Goal: Task Accomplishment & Management: Manage account settings

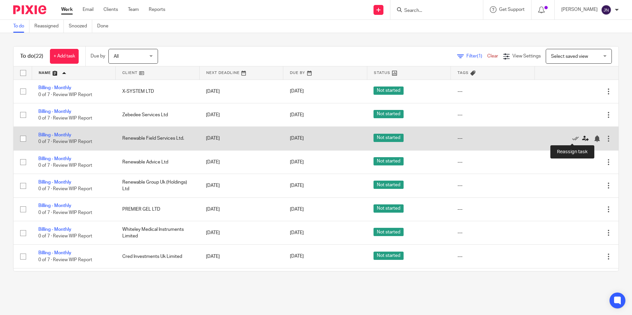
click at [582, 139] on icon at bounding box center [585, 138] width 7 height 7
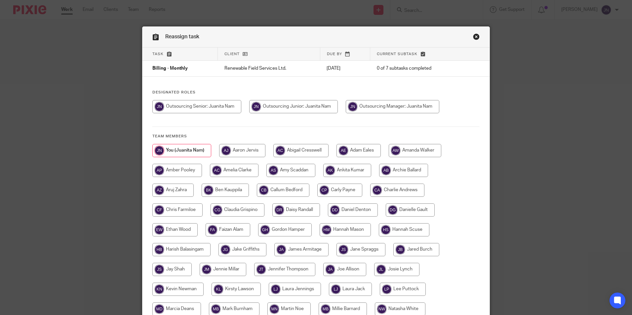
click at [354, 169] on input "radio" at bounding box center [347, 170] width 48 height 13
radio input "true"
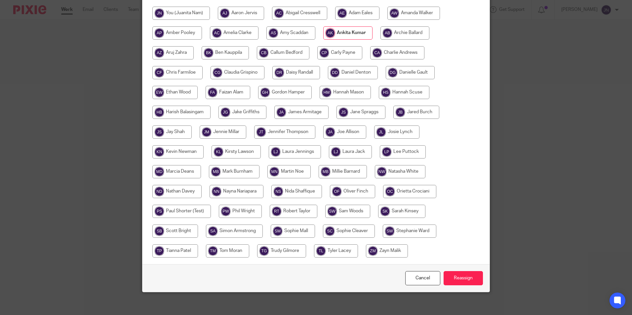
scroll to position [141, 0]
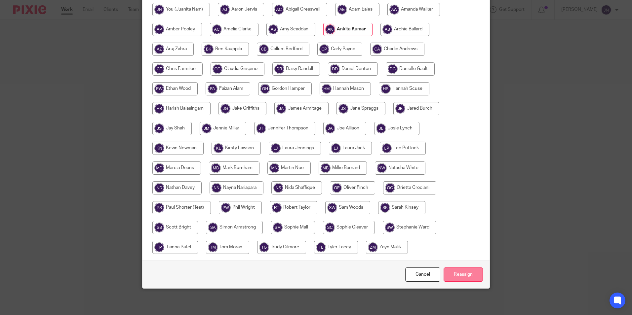
click at [462, 279] on input "Reassign" at bounding box center [462, 275] width 39 height 14
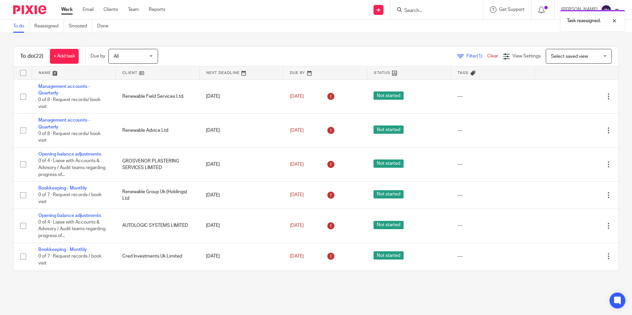
click at [54, 70] on link at bounding box center [74, 72] width 84 height 13
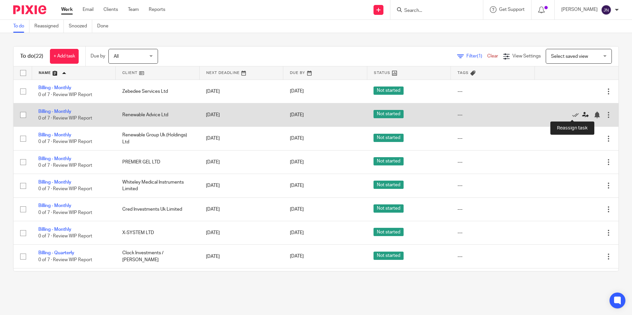
click at [582, 114] on icon at bounding box center [585, 115] width 7 height 7
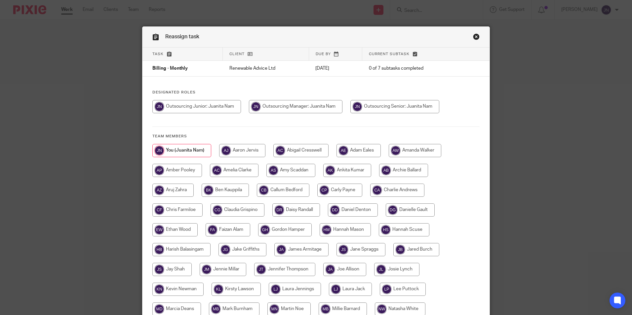
click at [348, 170] on input "radio" at bounding box center [347, 170] width 48 height 13
radio input "true"
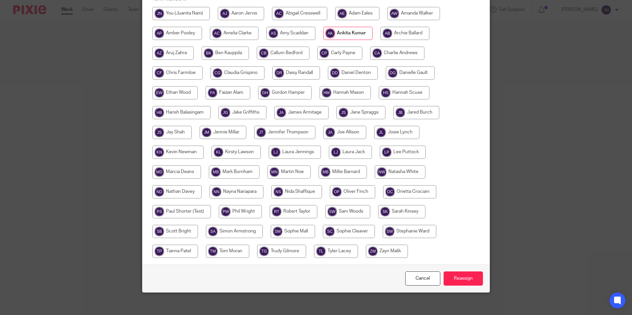
scroll to position [141, 0]
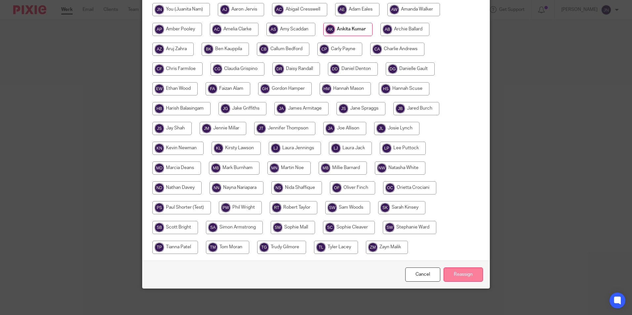
click at [458, 276] on input "Reassign" at bounding box center [462, 275] width 39 height 14
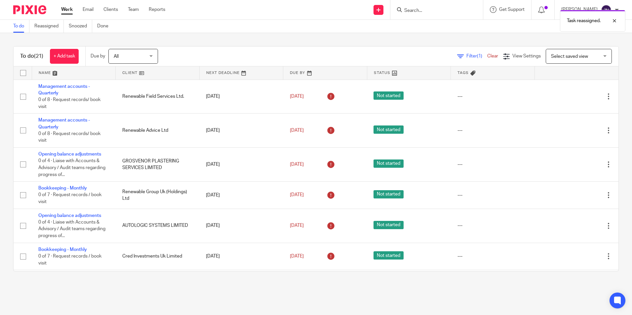
click at [49, 72] on link at bounding box center [74, 72] width 84 height 13
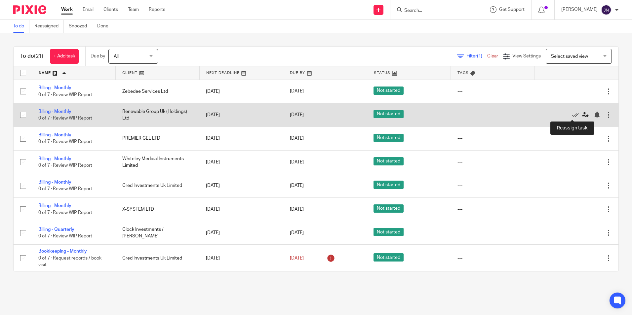
click at [582, 115] on icon at bounding box center [585, 115] width 7 height 7
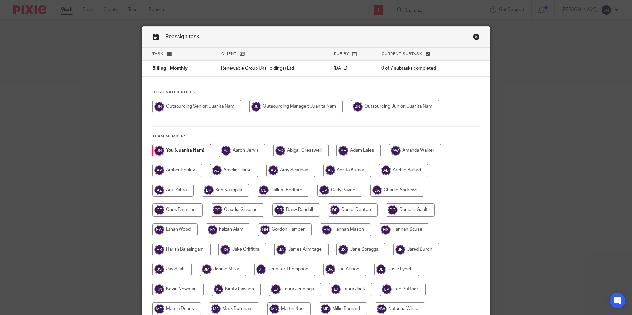
click at [344, 172] on input "radio" at bounding box center [347, 170] width 48 height 13
radio input "true"
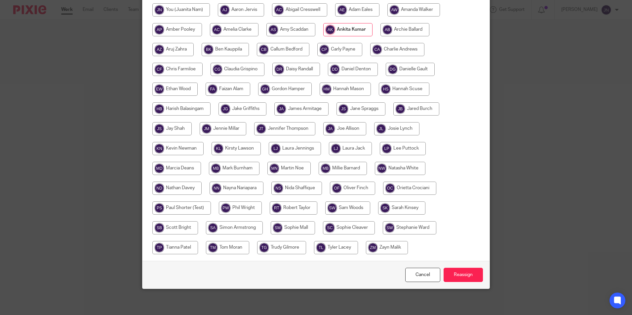
scroll to position [141, 0]
click at [463, 274] on input "Reassign" at bounding box center [462, 275] width 39 height 14
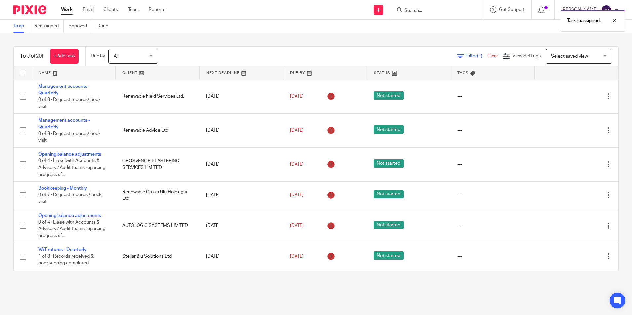
click at [49, 74] on link at bounding box center [74, 72] width 84 height 13
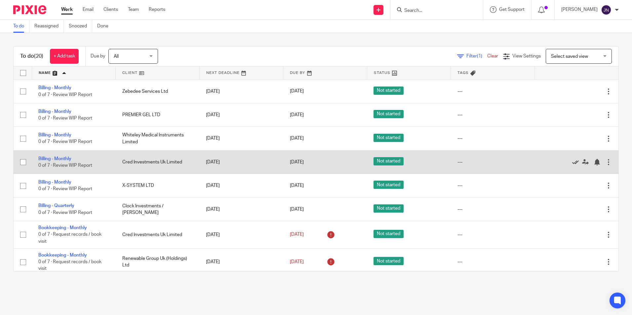
click at [572, 163] on icon at bounding box center [575, 162] width 7 height 7
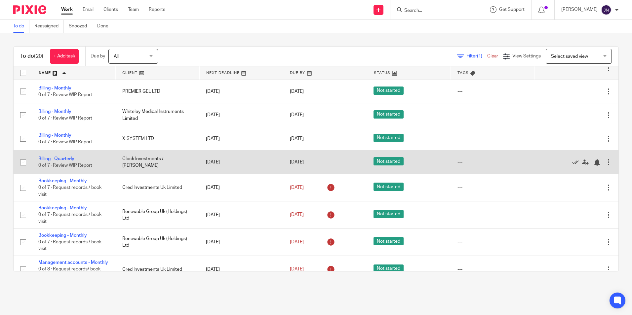
scroll to position [33, 0]
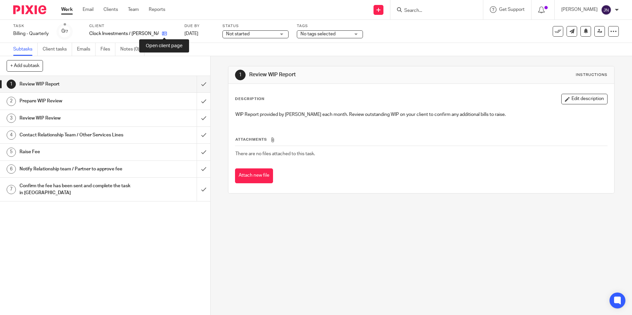
click at [165, 35] on icon at bounding box center [164, 33] width 5 height 5
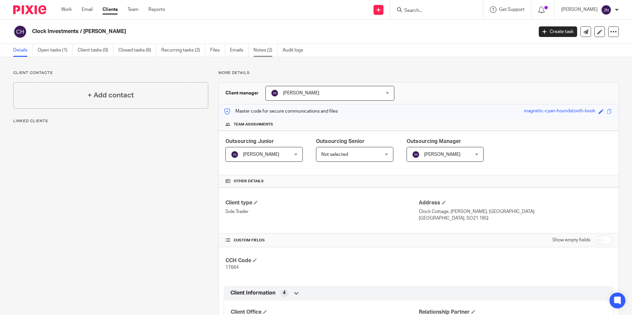
click at [261, 52] on link "Notes (2)" at bounding box center [265, 50] width 24 height 13
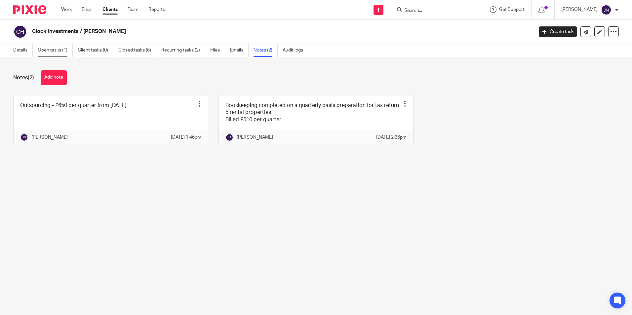
click at [65, 48] on link "Open tasks (1)" at bounding box center [55, 50] width 35 height 13
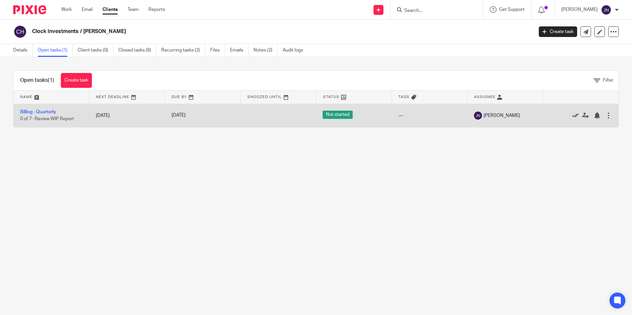
click at [572, 115] on icon at bounding box center [575, 115] width 7 height 7
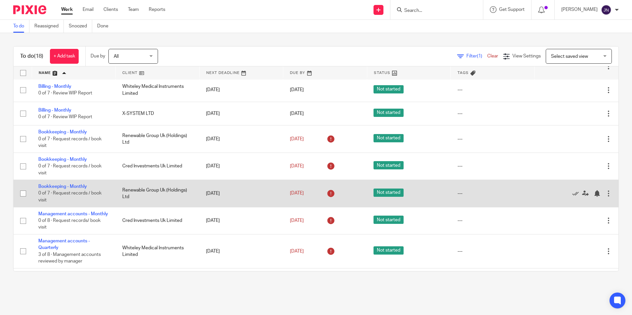
scroll to position [66, 0]
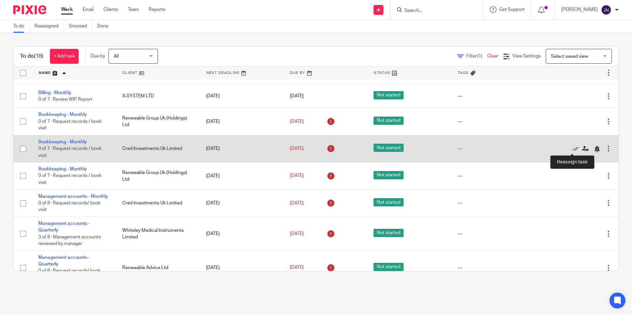
click at [582, 150] on icon at bounding box center [585, 149] width 7 height 7
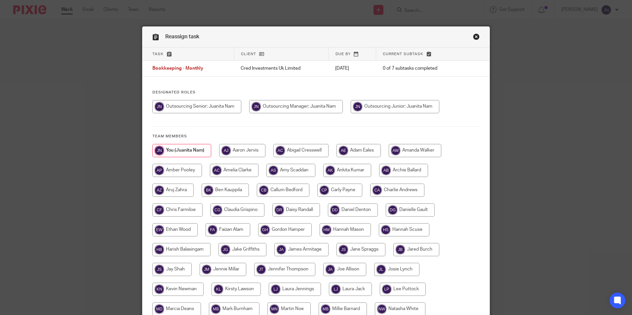
click at [473, 39] on link "Close this dialog window" at bounding box center [476, 37] width 7 height 9
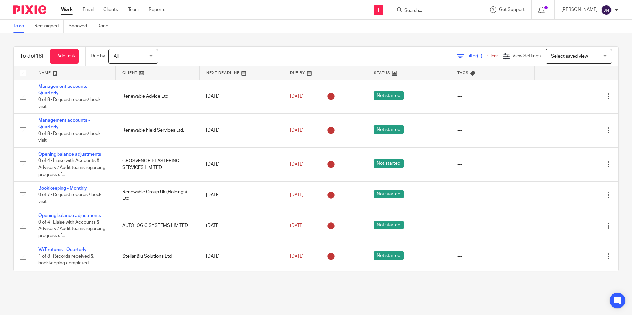
click at [50, 72] on link at bounding box center [74, 72] width 84 height 13
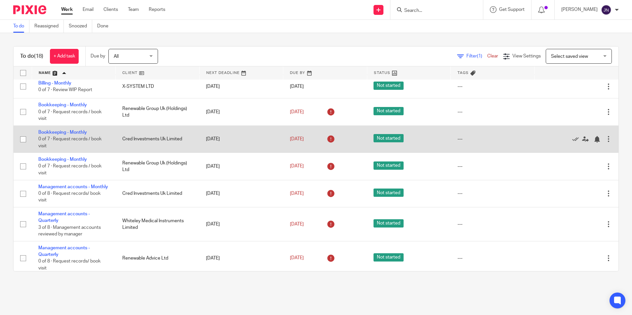
scroll to position [99, 0]
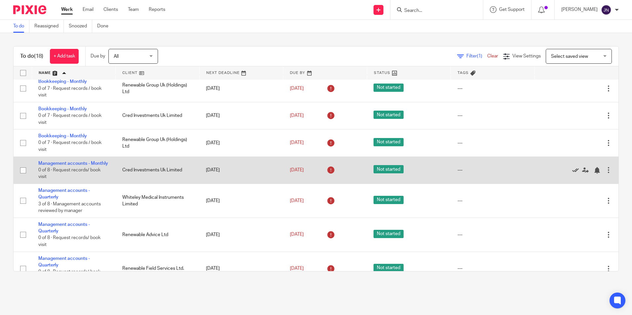
click at [572, 174] on icon at bounding box center [575, 170] width 7 height 7
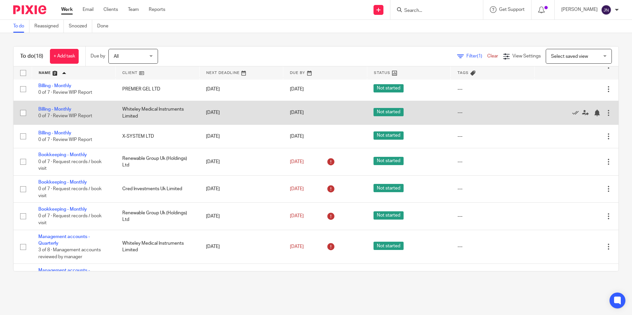
scroll to position [0, 0]
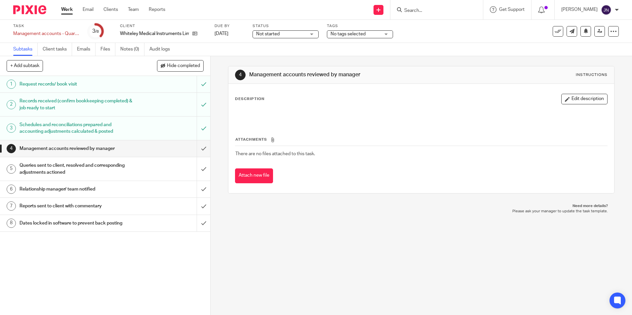
click at [197, 32] on div "Whiteley Medical Instruments Limited" at bounding box center [163, 33] width 86 height 7
click at [195, 34] on icon at bounding box center [194, 33] width 5 height 5
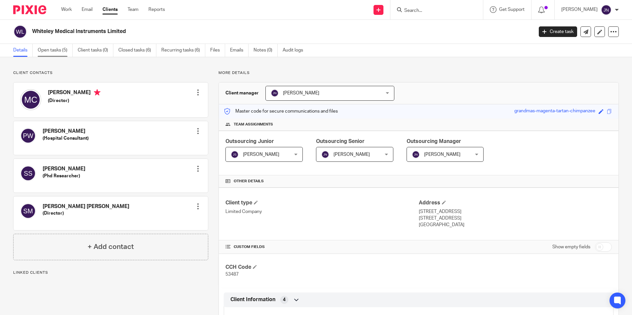
click at [52, 49] on link "Open tasks (5)" at bounding box center [55, 50] width 35 height 13
